Goal: Task Accomplishment & Management: Complete application form

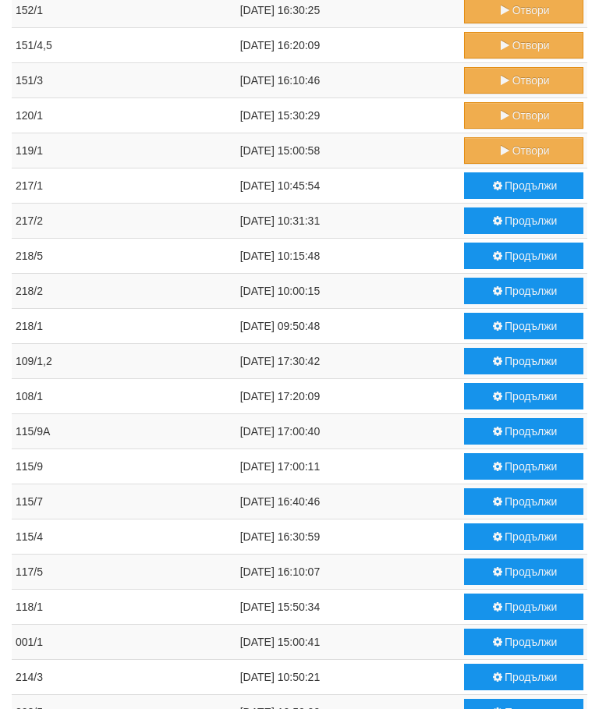
scroll to position [191, 0]
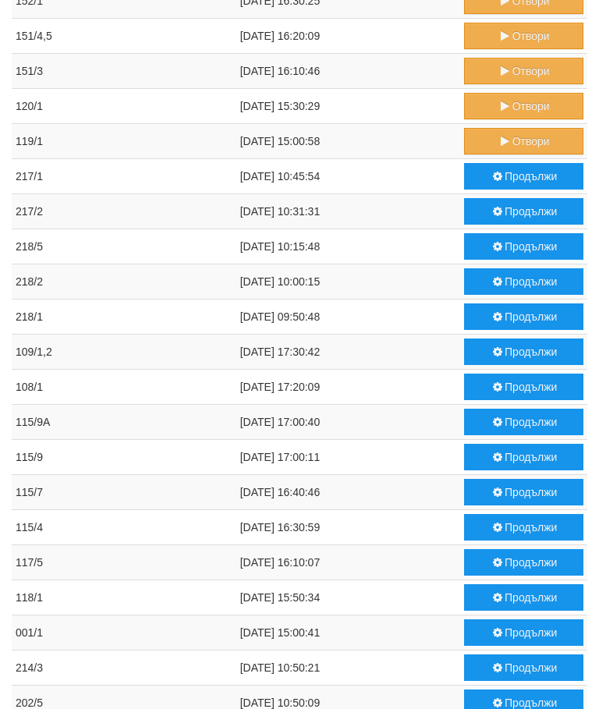
click at [517, 453] on button "Продължи" at bounding box center [523, 458] width 119 height 27
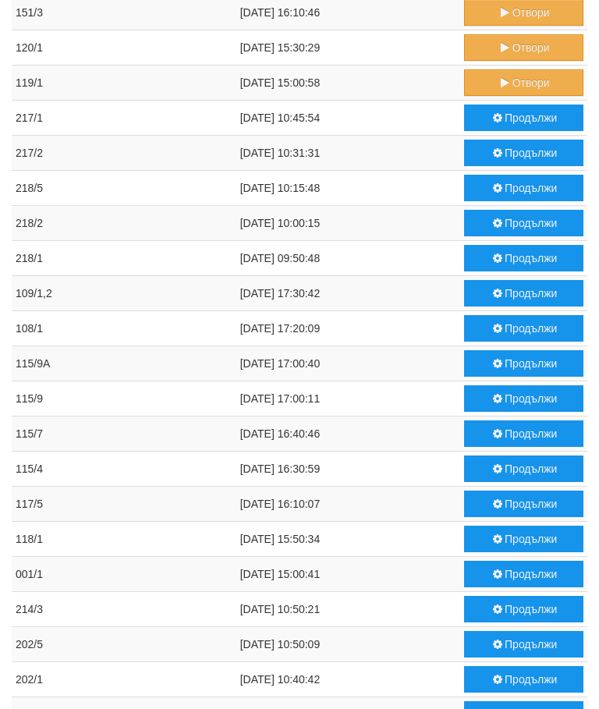
click at [520, 435] on button "Продължи" at bounding box center [523, 434] width 119 height 27
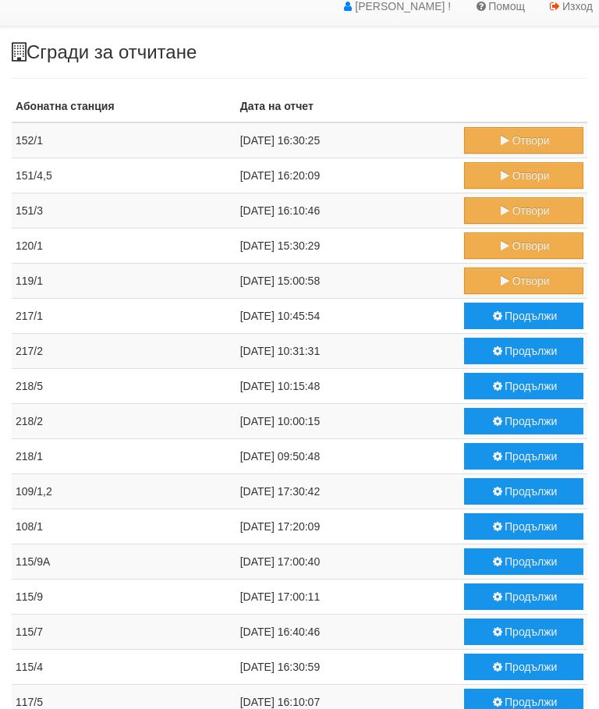
scroll to position [0, 0]
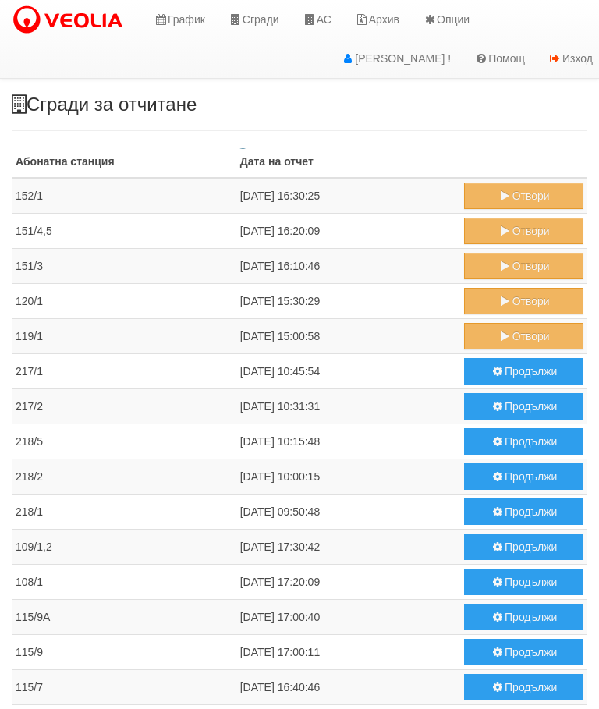
click at [317, 14] on icon at bounding box center [310, 19] width 14 height 11
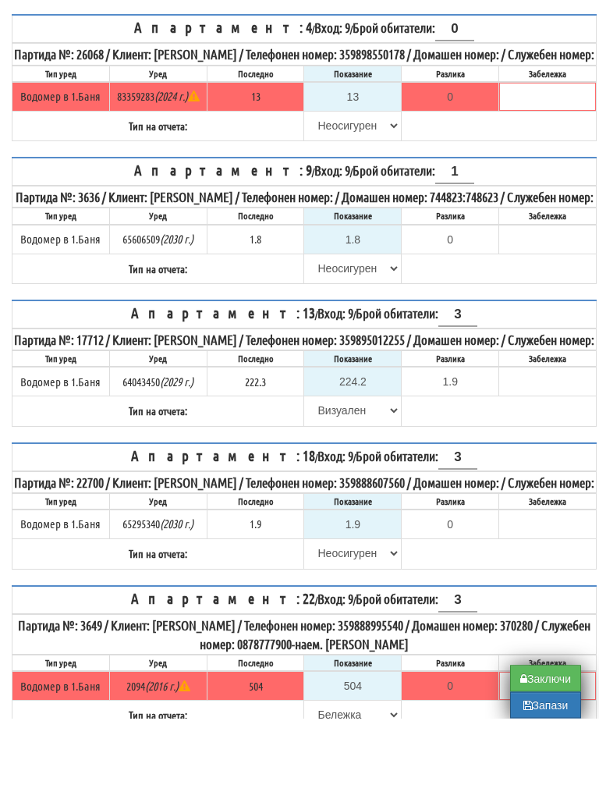
scroll to position [218, 0]
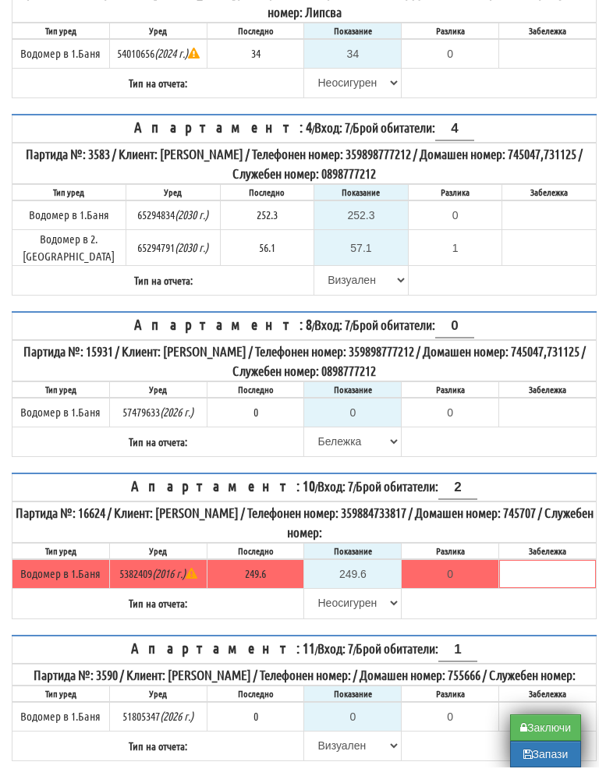
scroll to position [316, 0]
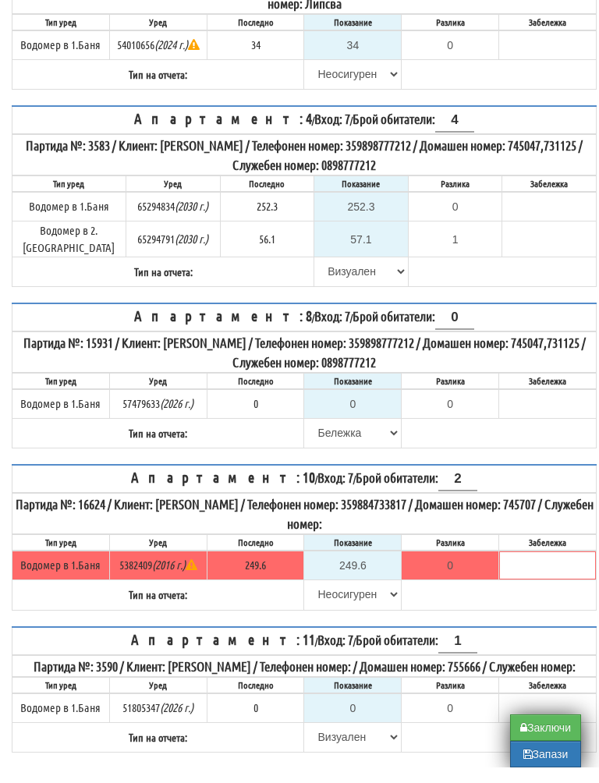
click at [548, 760] on button "Запази" at bounding box center [545, 770] width 71 height 27
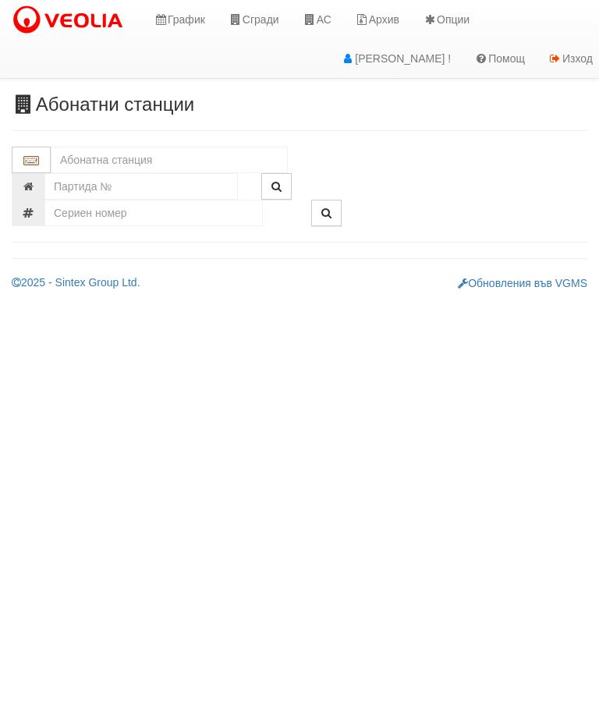
click at [137, 151] on input "text" at bounding box center [169, 160] width 237 height 27
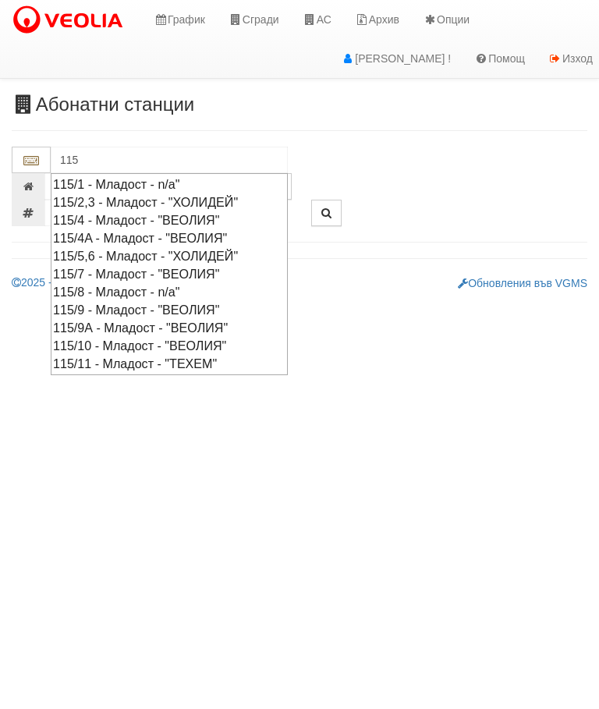
click at [208, 301] on div "115/9 - Младост - "ВЕОЛИЯ"" at bounding box center [169, 310] width 233 height 18
type input "115/9 - Младост - "ВЕОЛИЯ""
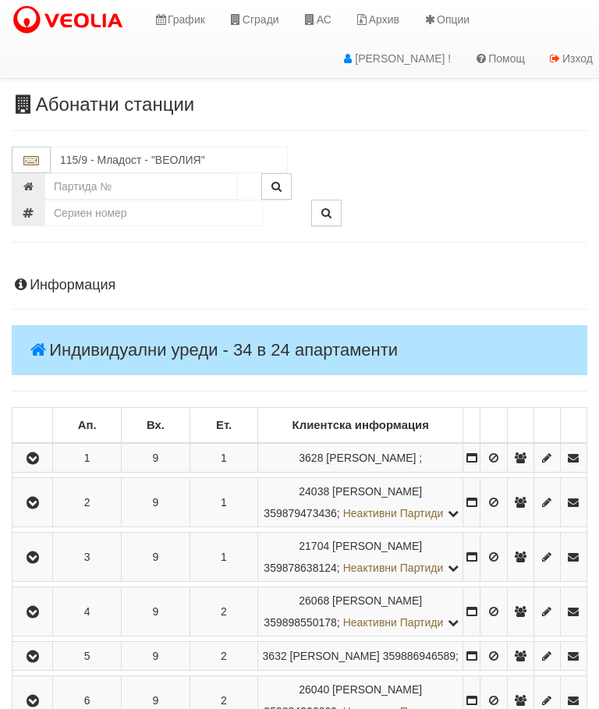
click at [39, 504] on icon "button" at bounding box center [32, 503] width 19 height 11
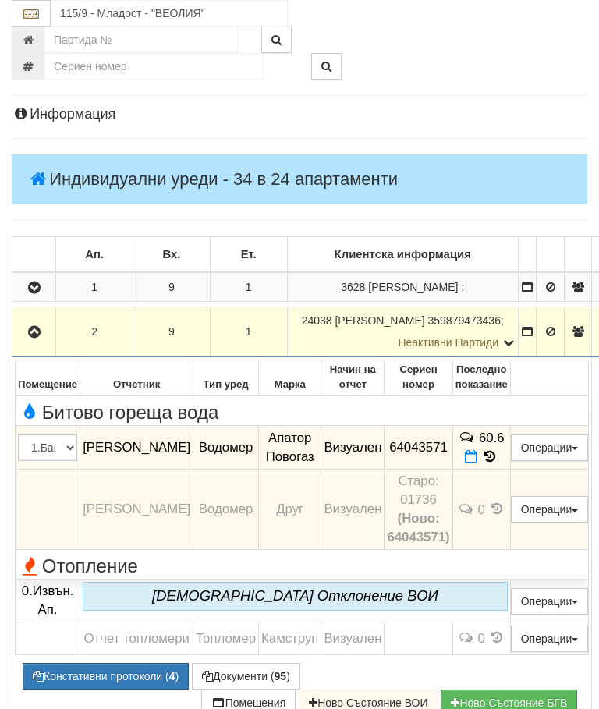
scroll to position [209, 0]
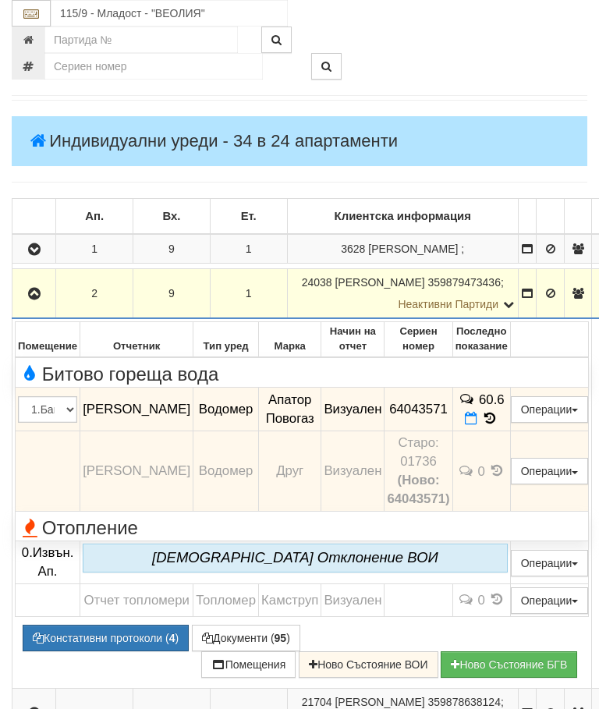
click at [499, 414] on icon at bounding box center [489, 418] width 17 height 13
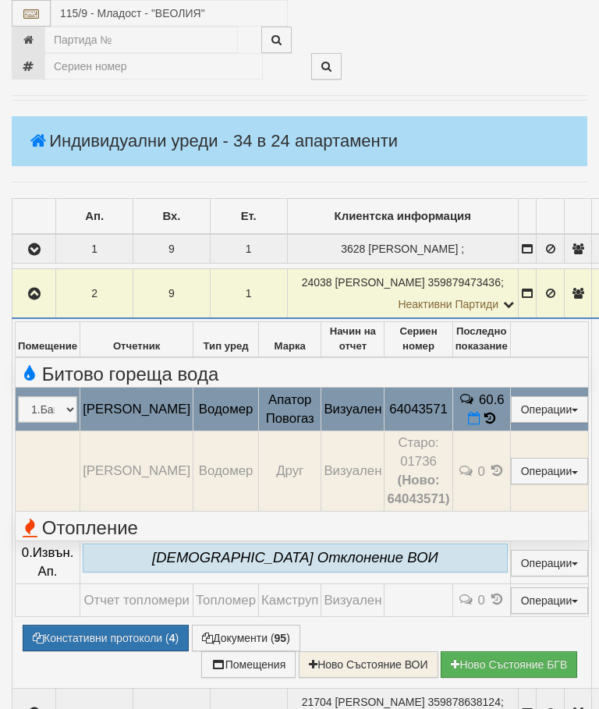
select select "10"
select select "1"
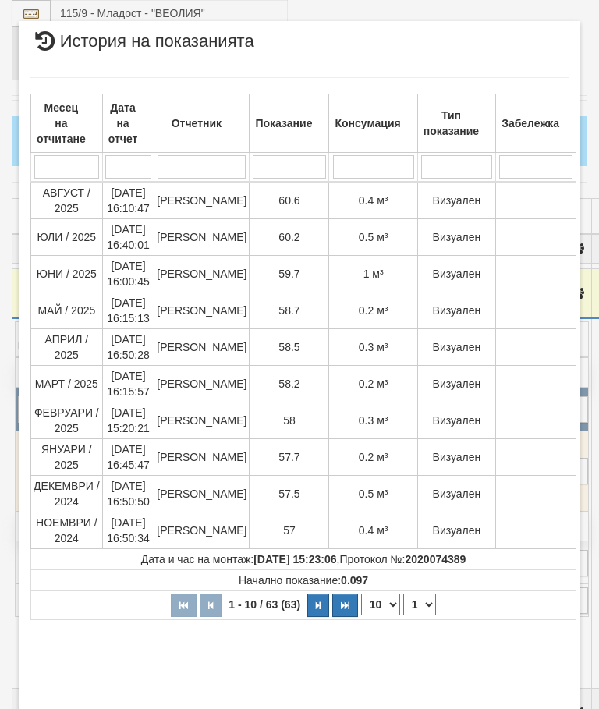
scroll to position [371, 0]
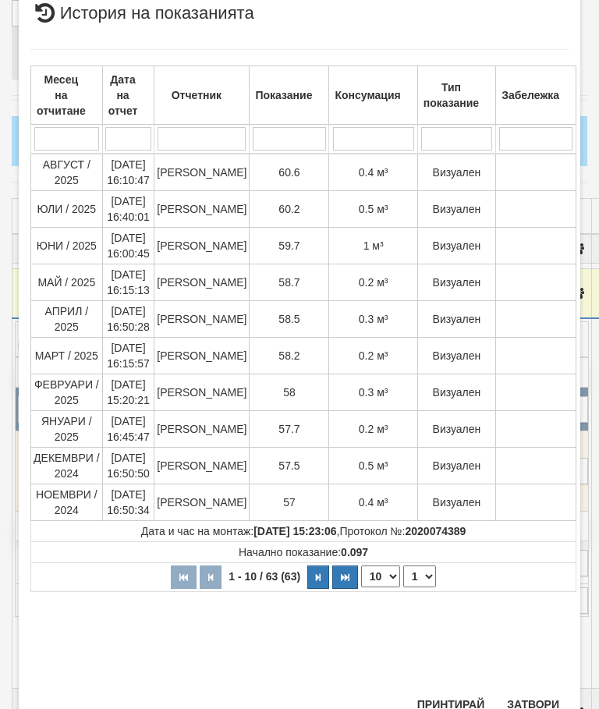
click at [534, 706] on button "Затвори" at bounding box center [533, 704] width 71 height 25
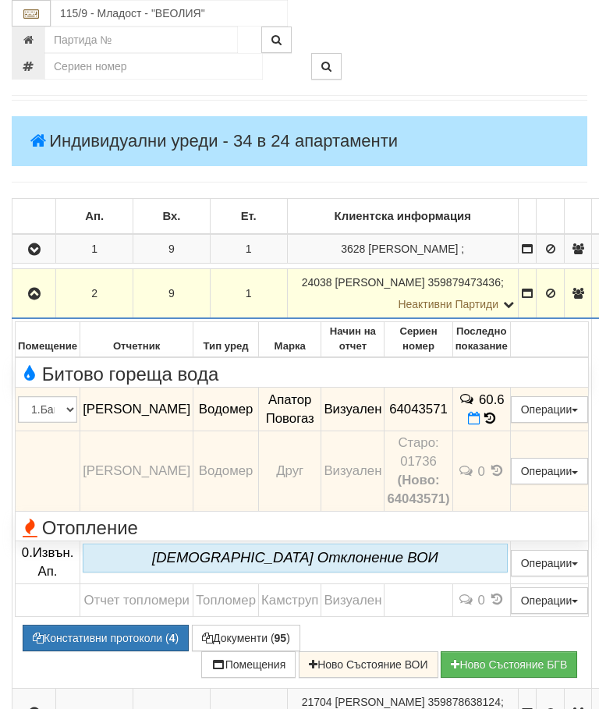
click at [37, 289] on icon "button" at bounding box center [34, 294] width 19 height 11
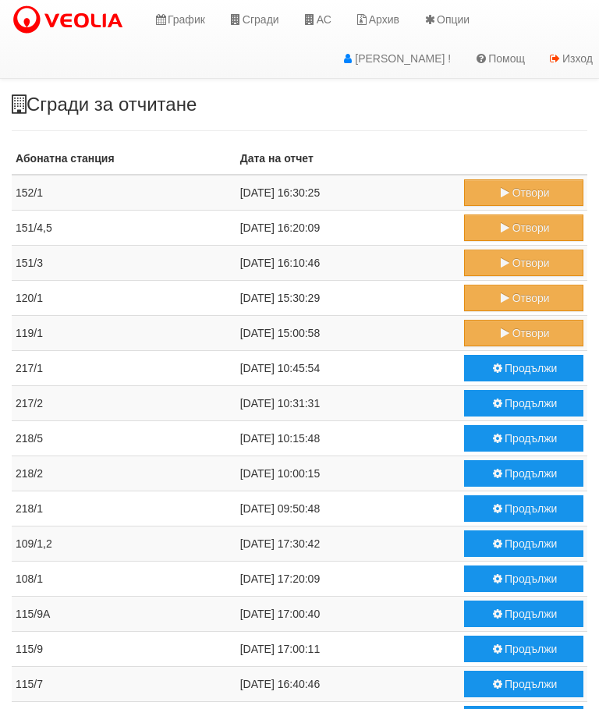
click at [501, 649] on button "Продължи" at bounding box center [523, 649] width 119 height 27
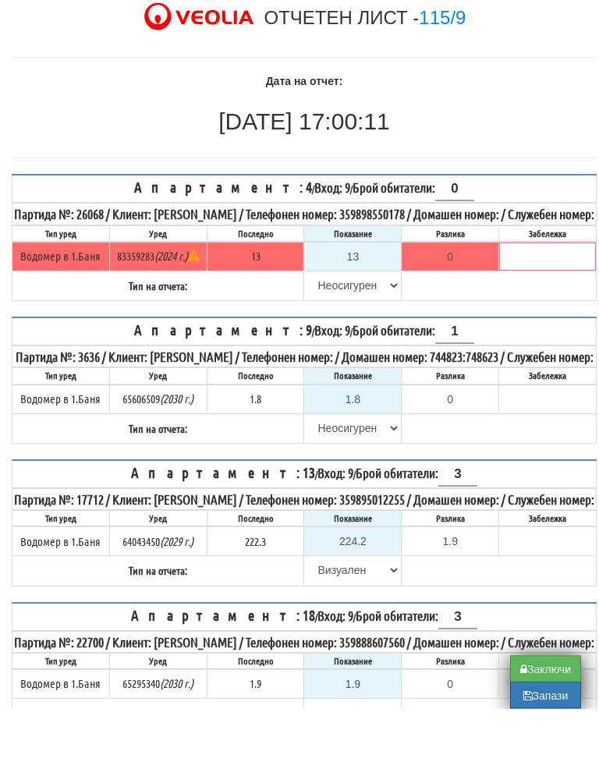
scroll to position [30, 0]
